Goal: Information Seeking & Learning: Learn about a topic

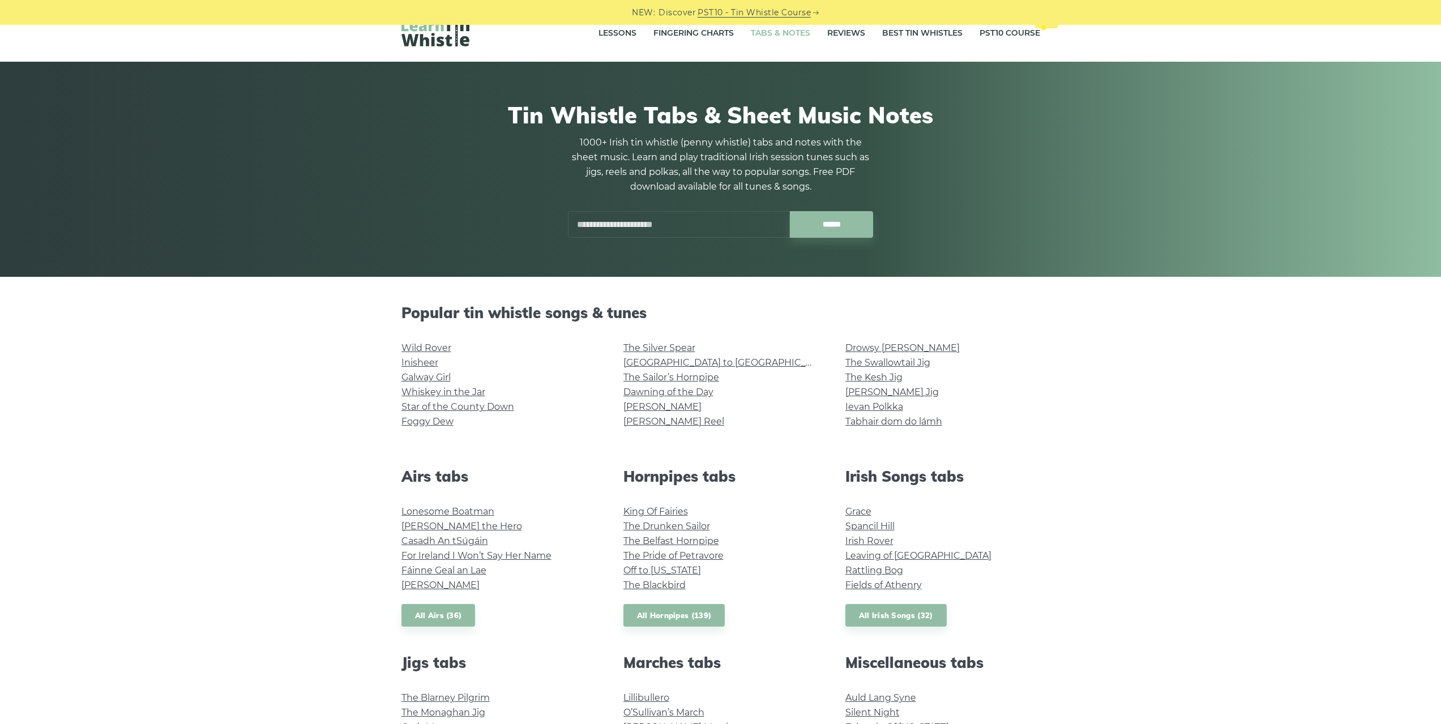
scroll to position [57, 0]
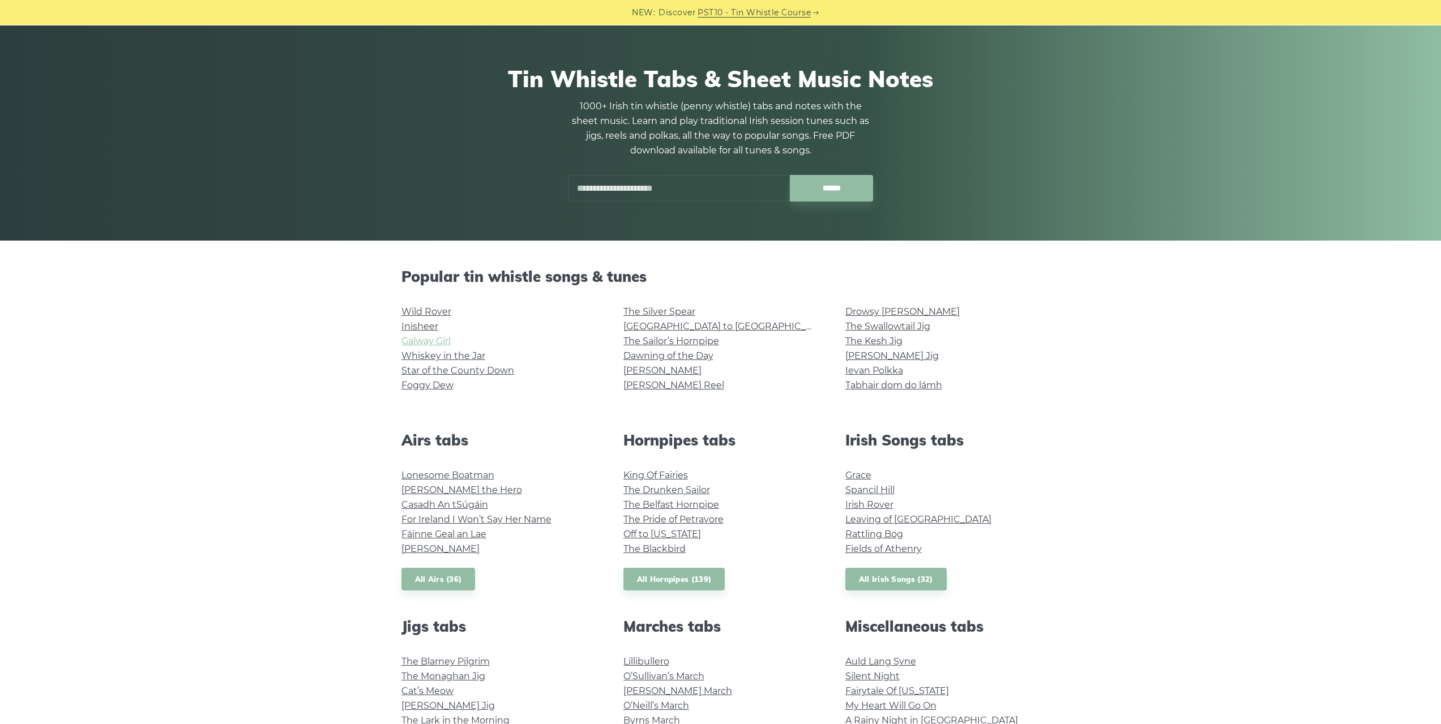
click at [419, 343] on link "Galway Girl" at bounding box center [426, 341] width 49 height 11
click at [410, 355] on link "Whiskey in the Jar" at bounding box center [444, 356] width 84 height 11
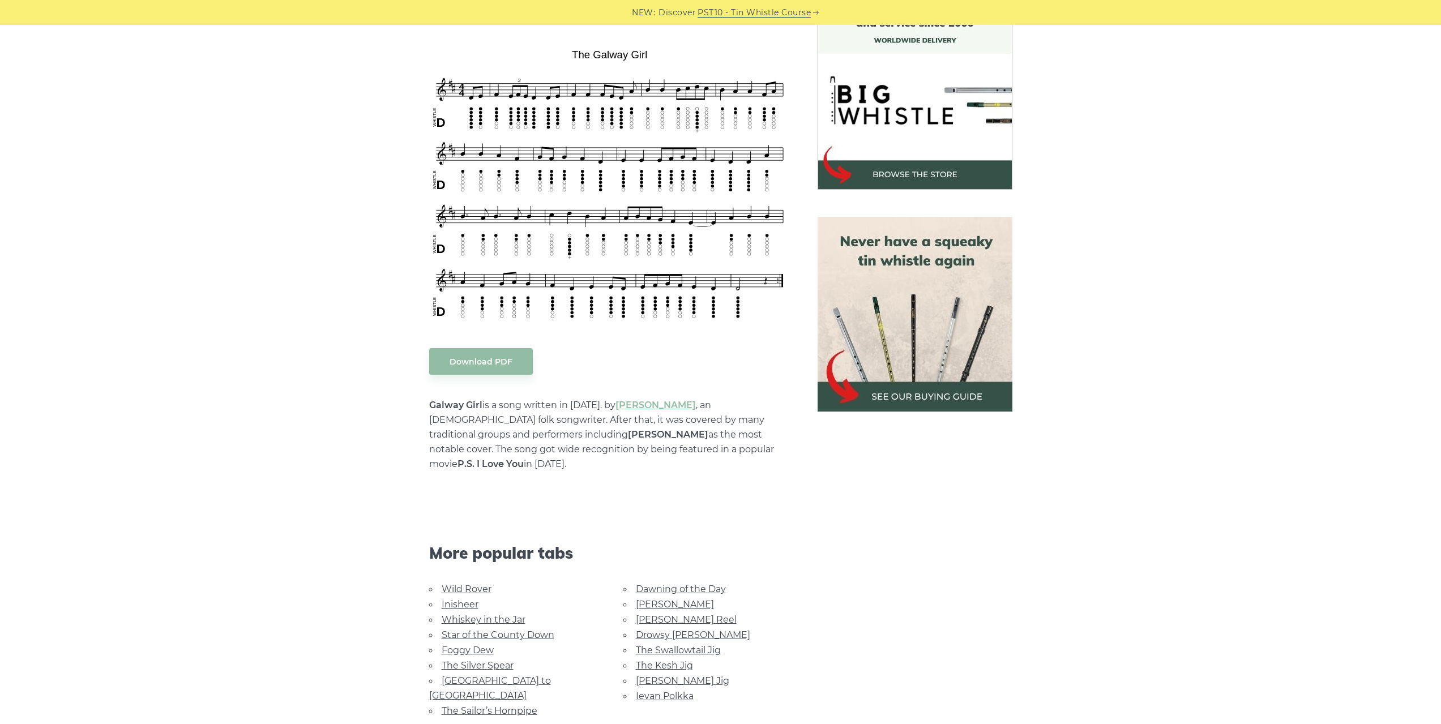
scroll to position [340, 0]
